Goal: Task Accomplishment & Management: Use online tool/utility

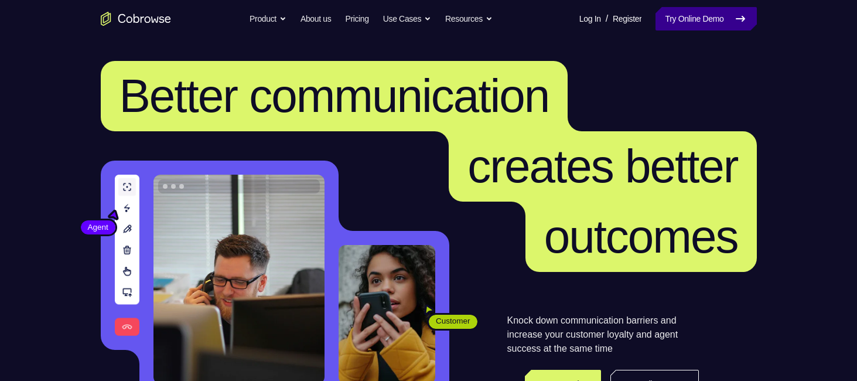
click at [722, 23] on link "Try Online Demo" at bounding box center [706, 18] width 101 height 23
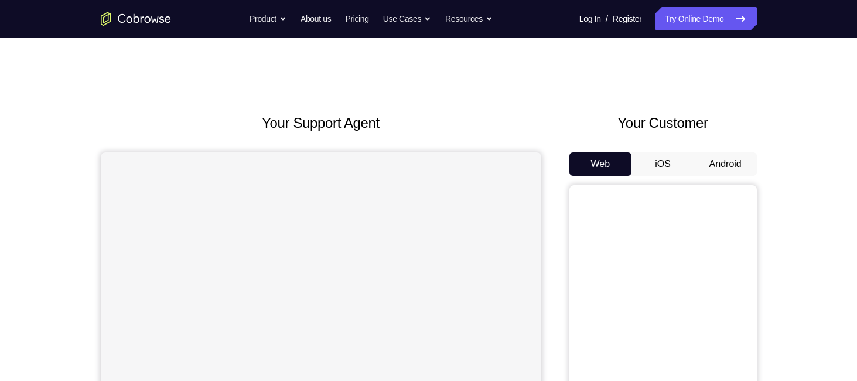
click at [721, 161] on button "Android" at bounding box center [725, 163] width 63 height 23
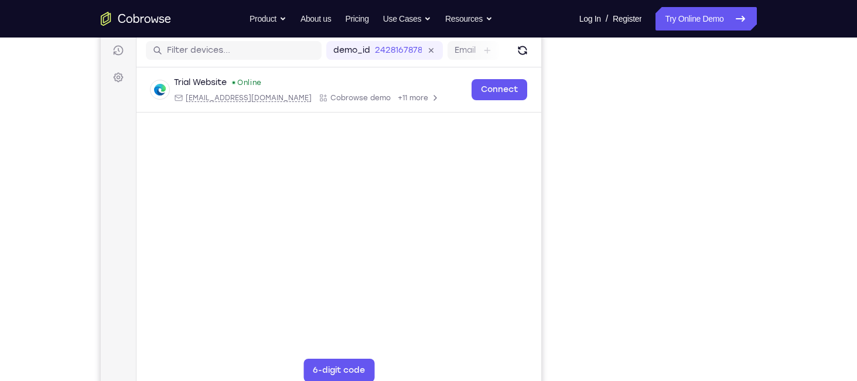
scroll to position [157, 0]
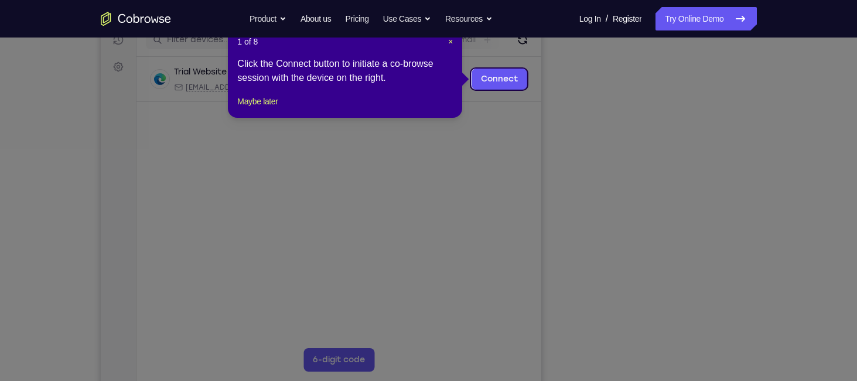
click at [668, 213] on icon at bounding box center [433, 190] width 866 height 381
click at [448, 42] on span "×" at bounding box center [450, 41] width 5 height 9
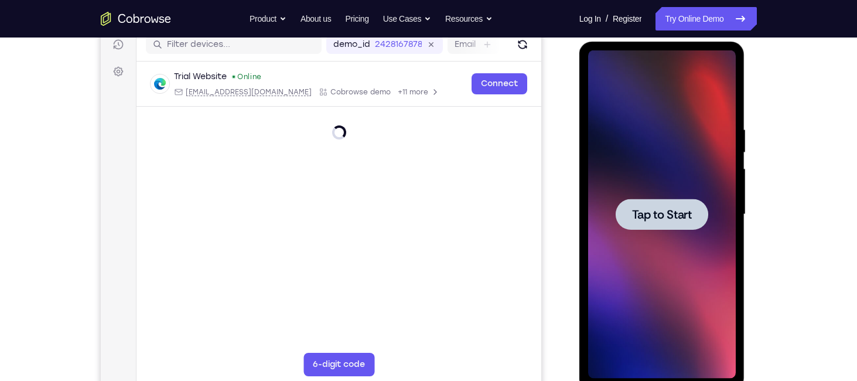
scroll to position [0, 0]
click at [661, 217] on span "Tap to Start" at bounding box center [662, 215] width 60 height 12
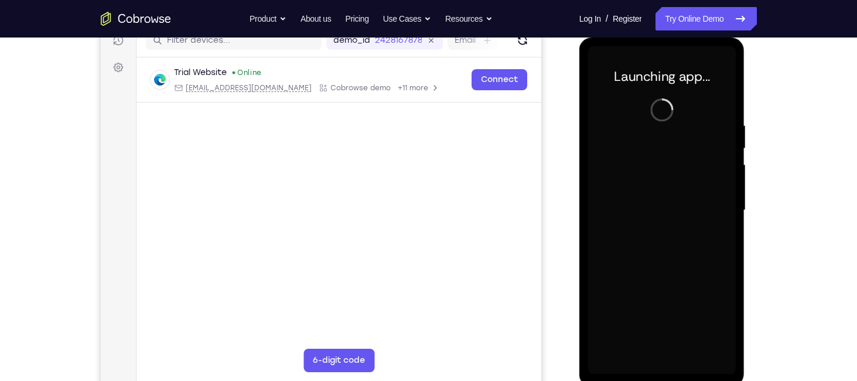
scroll to position [157, 0]
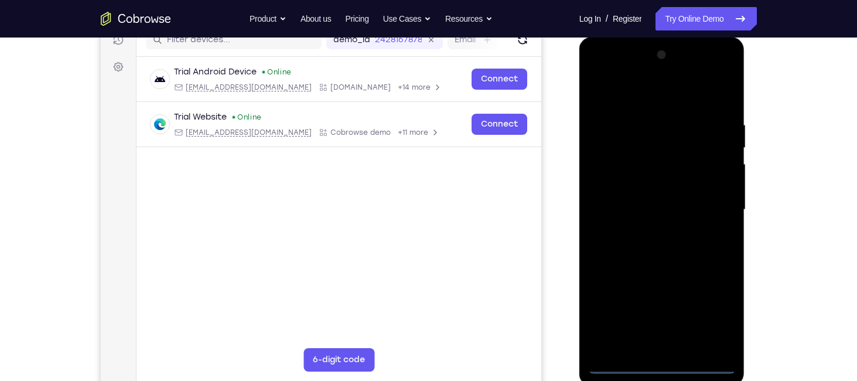
click at [664, 364] on div at bounding box center [662, 210] width 148 height 328
click at [711, 314] on div at bounding box center [662, 210] width 148 height 328
click at [626, 88] on div at bounding box center [662, 210] width 148 height 328
click at [708, 197] on div at bounding box center [662, 210] width 148 height 328
click at [645, 229] on div at bounding box center [662, 210] width 148 height 328
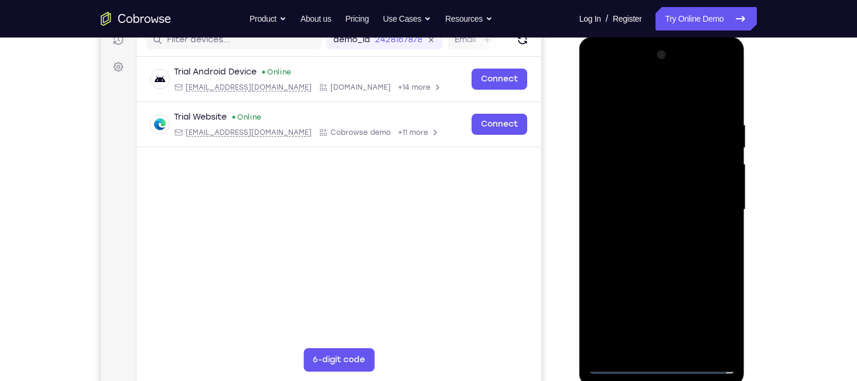
click at [633, 205] on div at bounding box center [662, 210] width 148 height 328
click at [627, 189] on div at bounding box center [662, 210] width 148 height 328
click at [726, 185] on div at bounding box center [662, 210] width 148 height 328
click at [677, 209] on div at bounding box center [662, 210] width 148 height 328
click at [717, 92] on div at bounding box center [662, 210] width 148 height 328
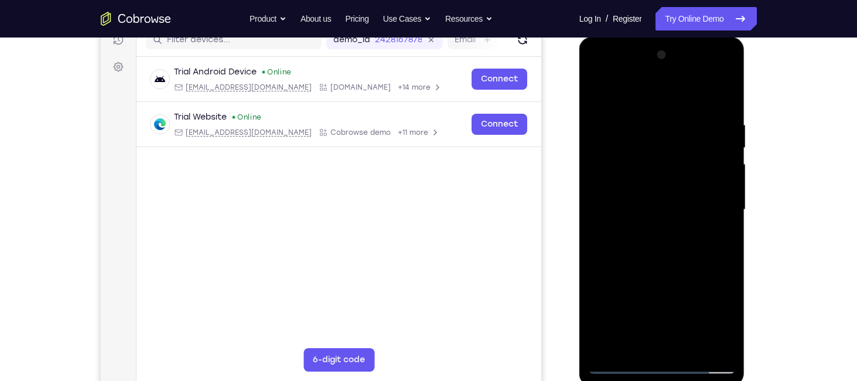
click at [633, 160] on div at bounding box center [662, 210] width 148 height 328
click at [627, 176] on div at bounding box center [662, 210] width 148 height 328
click at [639, 193] on div at bounding box center [662, 210] width 148 height 328
click at [725, 106] on div at bounding box center [662, 210] width 148 height 328
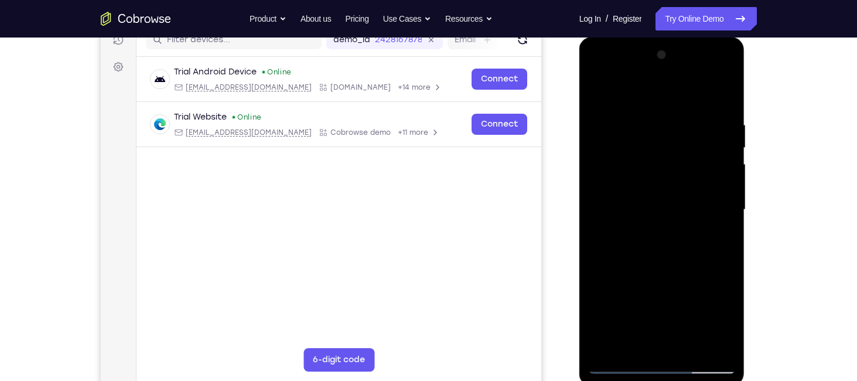
drag, startPoint x: 681, startPoint y: 258, endPoint x: 681, endPoint y: 230, distance: 28.1
click at [681, 230] on div at bounding box center [662, 210] width 148 height 328
click at [730, 244] on div at bounding box center [662, 210] width 148 height 328
click at [595, 236] on div at bounding box center [662, 210] width 148 height 328
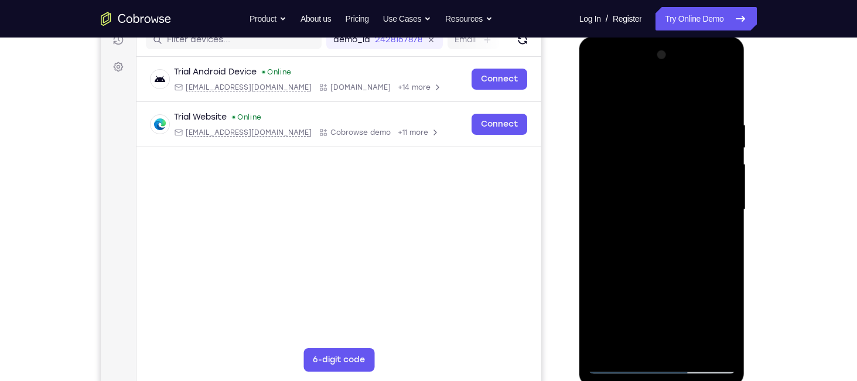
click at [595, 236] on div at bounding box center [662, 210] width 148 height 328
click at [728, 236] on div at bounding box center [662, 210] width 148 height 328
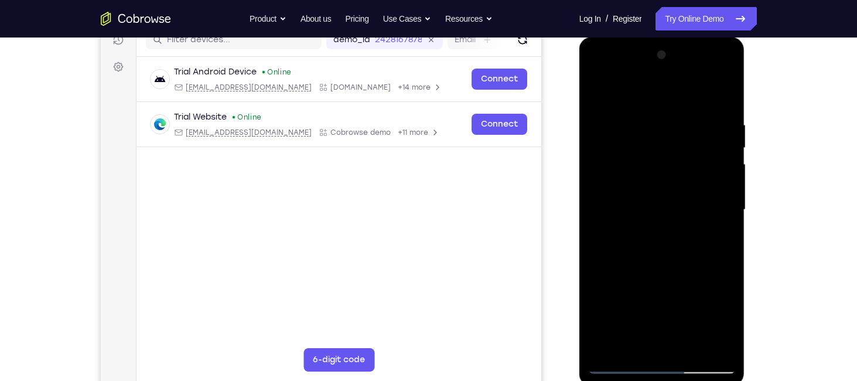
click at [728, 236] on div at bounding box center [662, 210] width 148 height 328
drag, startPoint x: 678, startPoint y: 204, endPoint x: 668, endPoint y: 257, distance: 53.6
click at [668, 257] on div at bounding box center [662, 210] width 148 height 328
drag, startPoint x: 649, startPoint y: 125, endPoint x: 649, endPoint y: 114, distance: 10.6
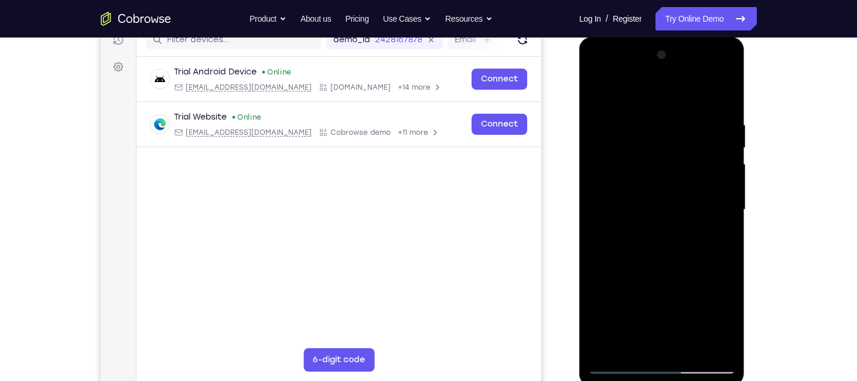
click at [649, 114] on div at bounding box center [662, 210] width 148 height 328
click at [719, 95] on div at bounding box center [662, 210] width 148 height 328
click at [692, 346] on div at bounding box center [662, 210] width 148 height 328
click at [660, 272] on div at bounding box center [662, 210] width 148 height 328
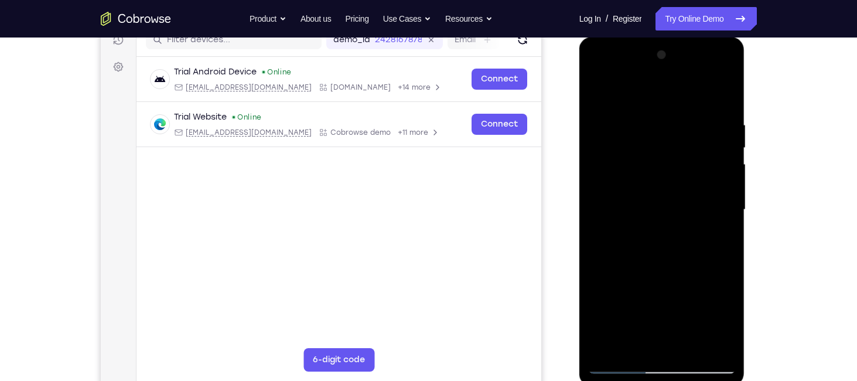
drag, startPoint x: 652, startPoint y: 329, endPoint x: 662, endPoint y: 226, distance: 103.6
click at [662, 226] on div at bounding box center [662, 210] width 148 height 328
drag, startPoint x: 638, startPoint y: 337, endPoint x: 640, endPoint y: 235, distance: 102.0
click at [640, 235] on div at bounding box center [662, 210] width 148 height 328
drag, startPoint x: 646, startPoint y: 333, endPoint x: 659, endPoint y: 216, distance: 117.8
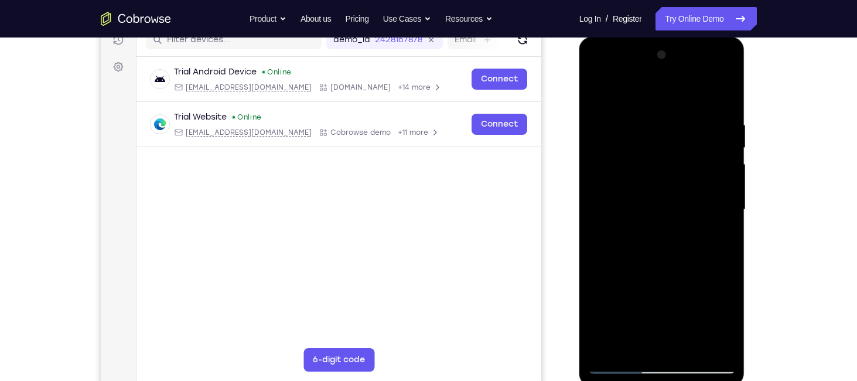
click at [659, 216] on div at bounding box center [662, 210] width 148 height 328
click at [651, 330] on div at bounding box center [662, 210] width 148 height 328
click at [734, 323] on div at bounding box center [662, 210] width 148 height 328
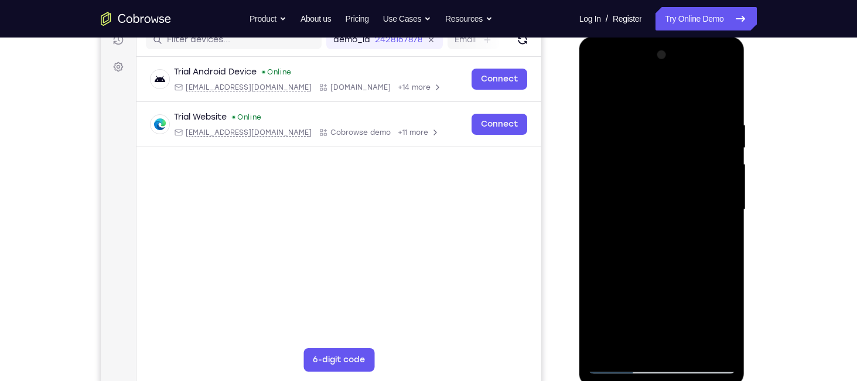
click at [721, 239] on div at bounding box center [662, 210] width 148 height 328
click at [598, 88] on div at bounding box center [662, 210] width 148 height 328
click at [598, 92] on div at bounding box center [662, 210] width 148 height 328
click at [606, 352] on div at bounding box center [662, 210] width 148 height 328
click at [724, 115] on div at bounding box center [662, 210] width 148 height 328
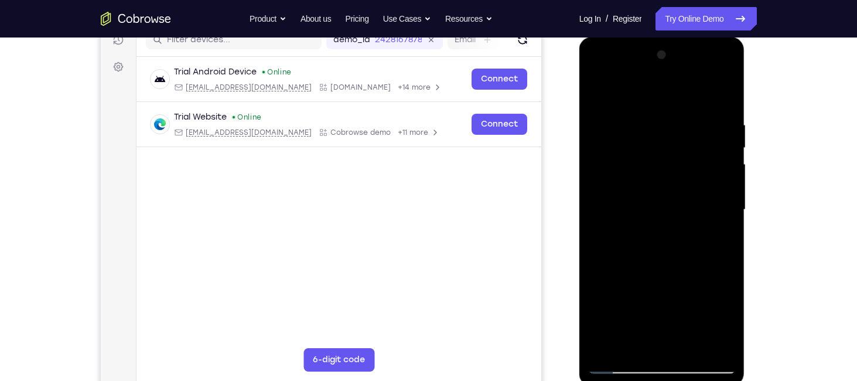
click at [726, 209] on div at bounding box center [662, 210] width 148 height 328
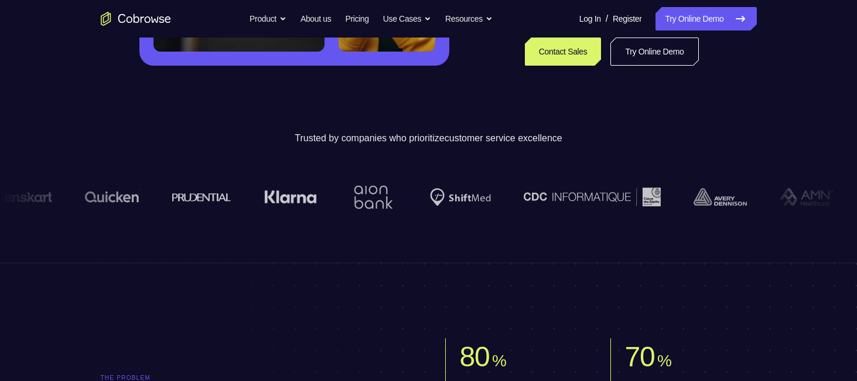
scroll to position [333, 0]
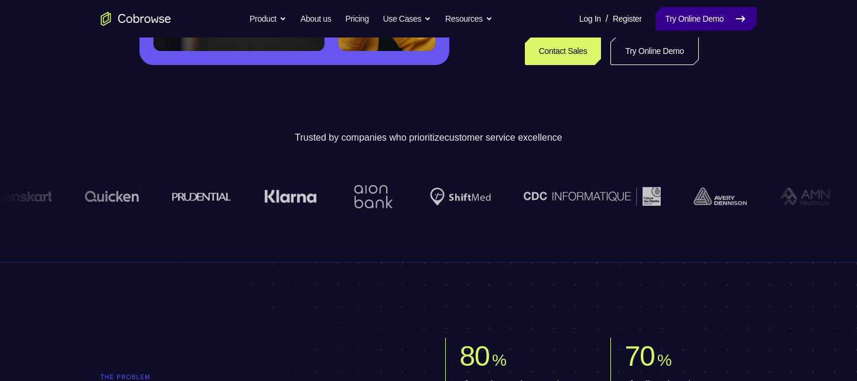
click at [722, 15] on link "Try Online Demo" at bounding box center [706, 18] width 101 height 23
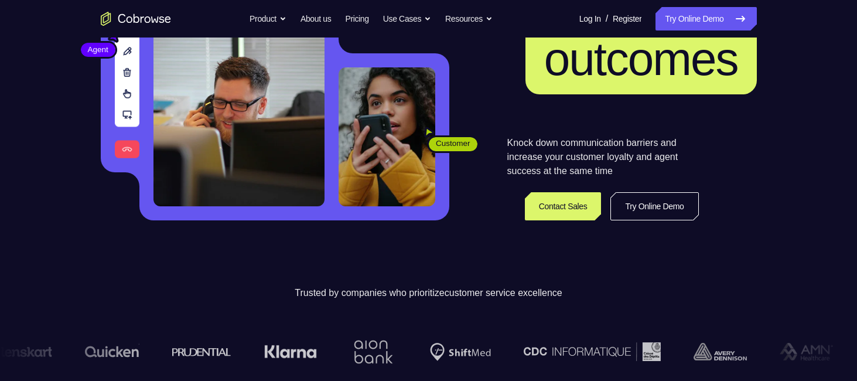
scroll to position [0, 0]
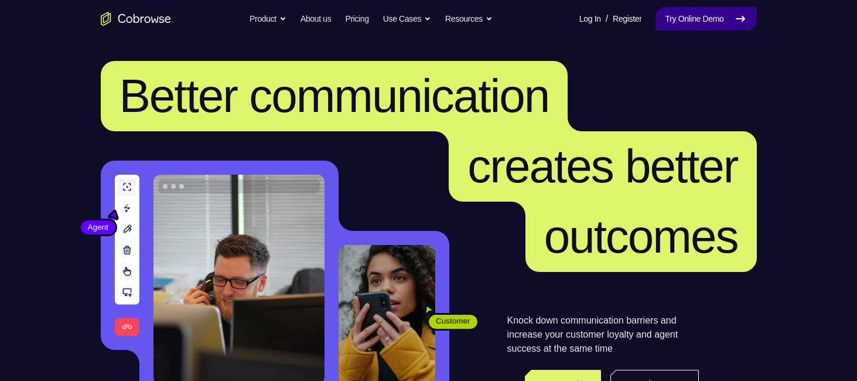
click at [727, 22] on link "Try Online Demo" at bounding box center [706, 18] width 101 height 23
